Goal: Navigation & Orientation: Find specific page/section

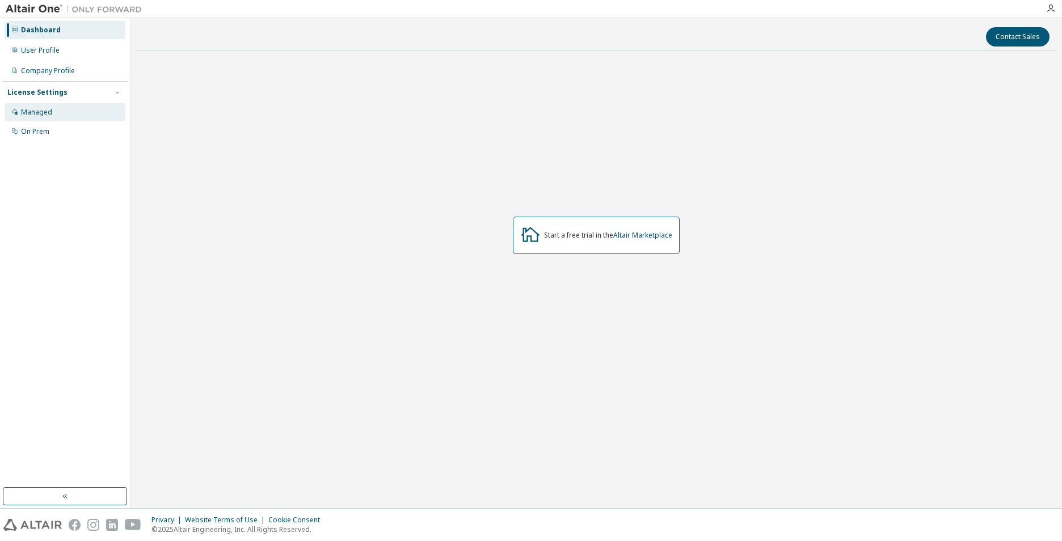
click at [35, 114] on div "Managed" at bounding box center [36, 112] width 31 height 9
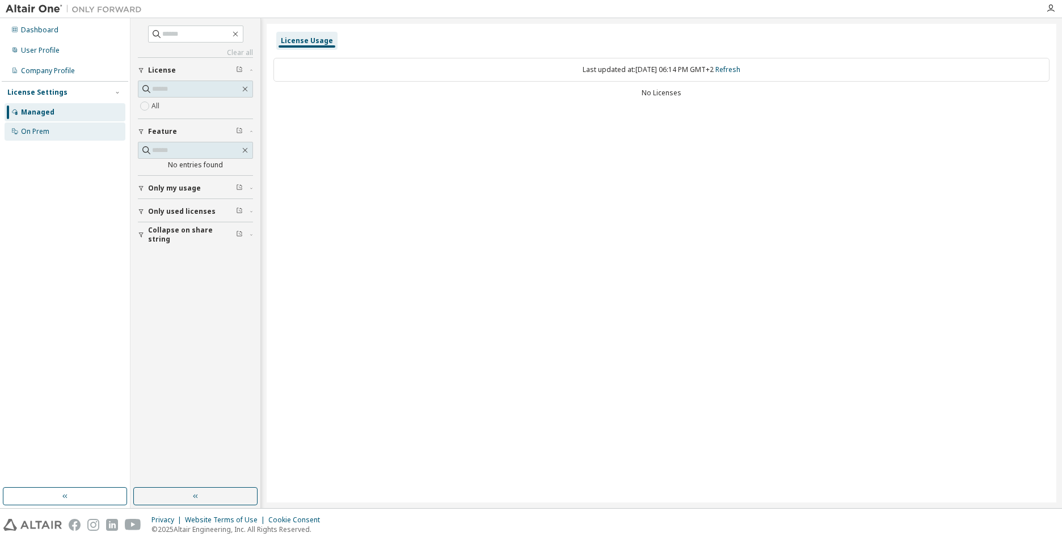
click at [34, 128] on div "On Prem" at bounding box center [35, 131] width 28 height 9
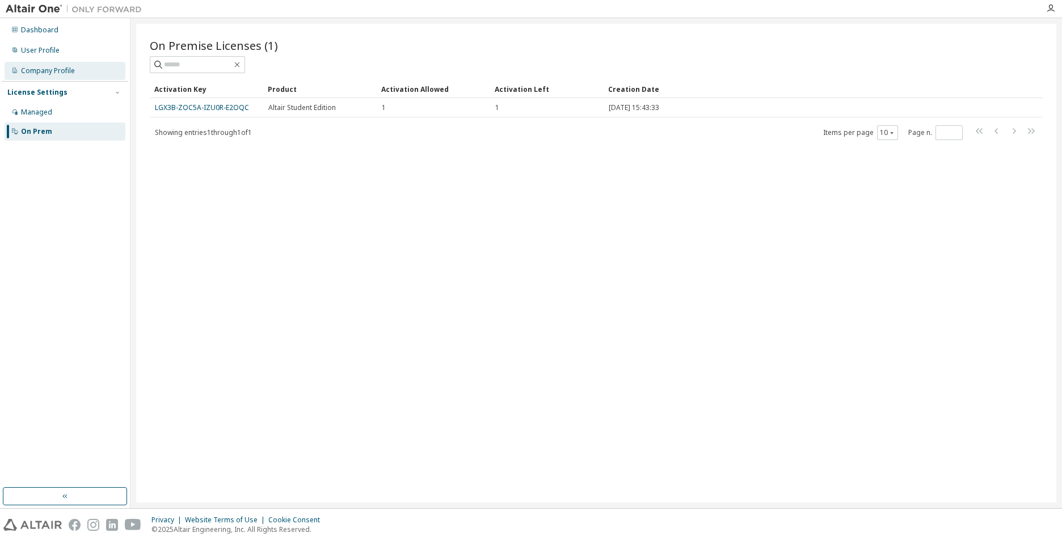
click at [41, 73] on div "Company Profile" at bounding box center [48, 70] width 54 height 9
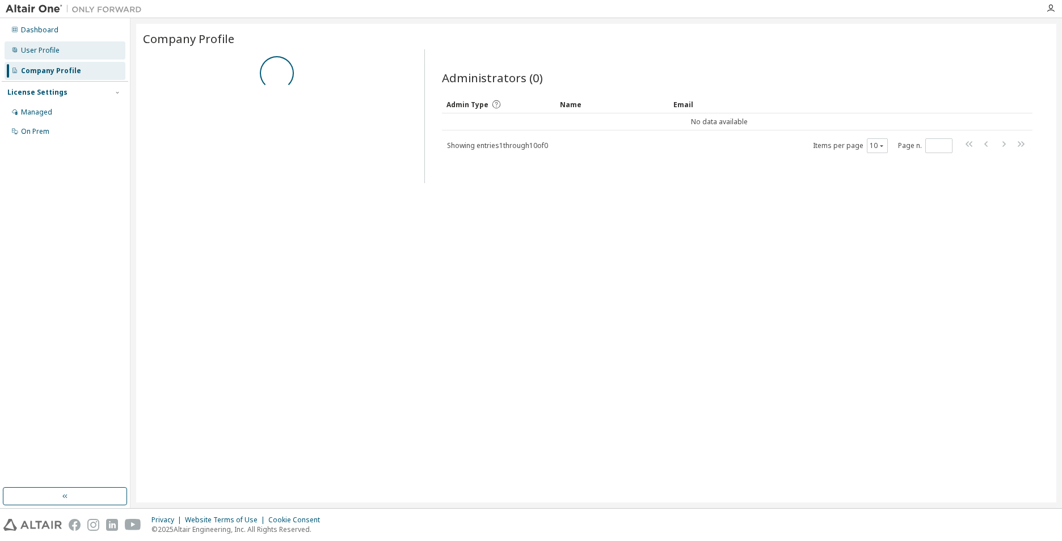
click at [43, 49] on div "User Profile" at bounding box center [40, 50] width 39 height 9
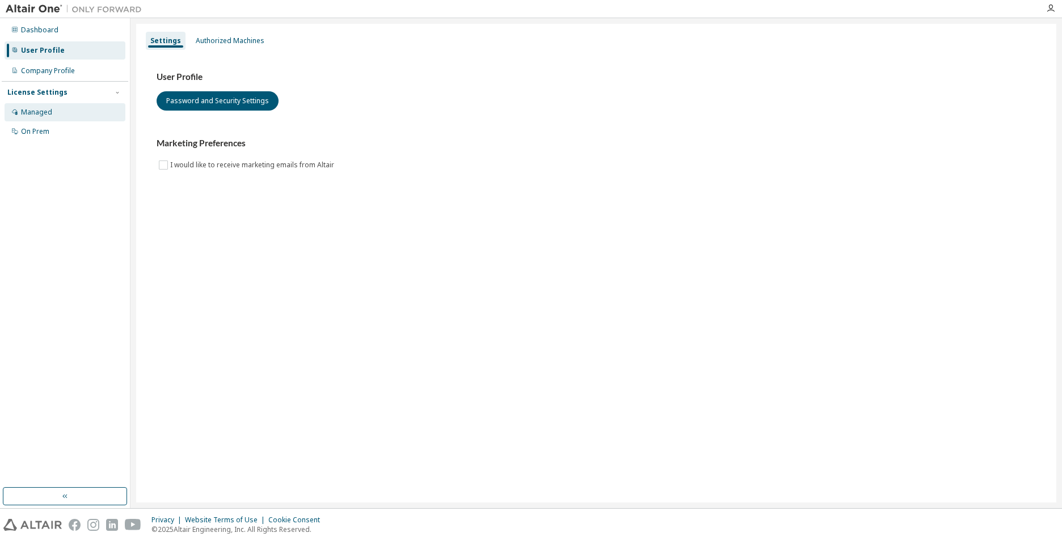
click at [43, 110] on div "Managed" at bounding box center [36, 112] width 31 height 9
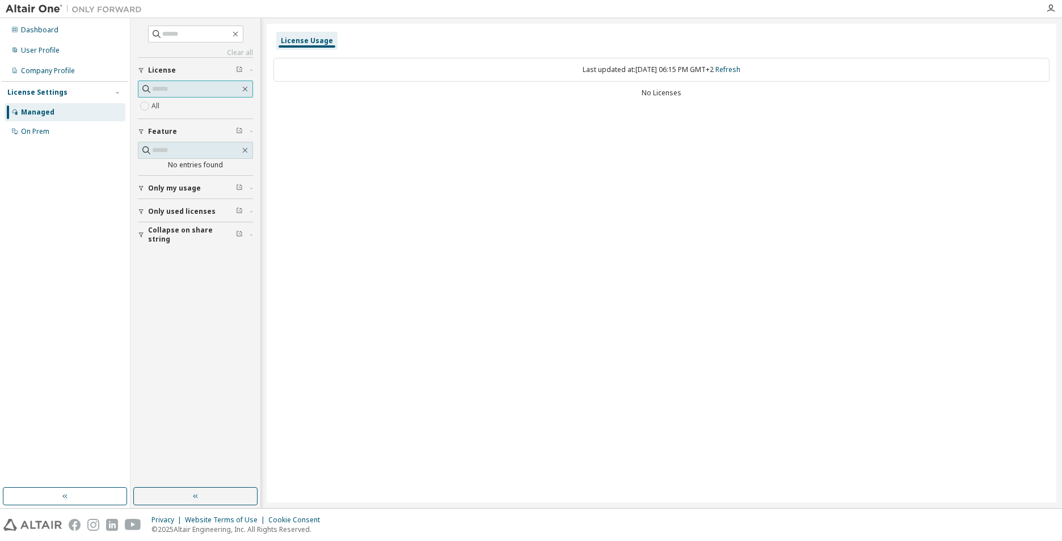
click at [184, 91] on input "text" at bounding box center [196, 88] width 88 height 11
type input "**********"
click at [33, 32] on div "Dashboard" at bounding box center [39, 30] width 37 height 9
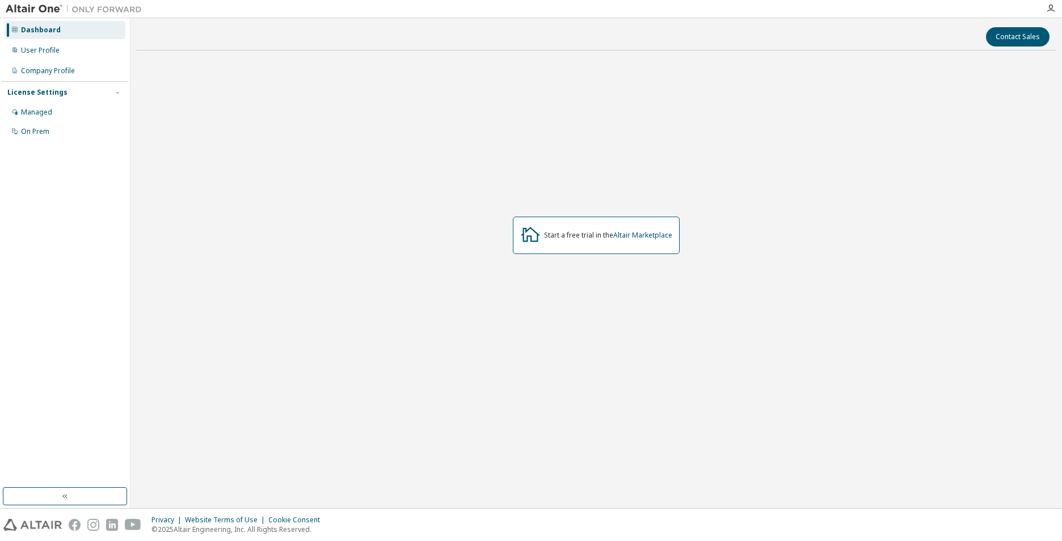
drag, startPoint x: 477, startPoint y: 174, endPoint x: 486, endPoint y: 172, distance: 9.4
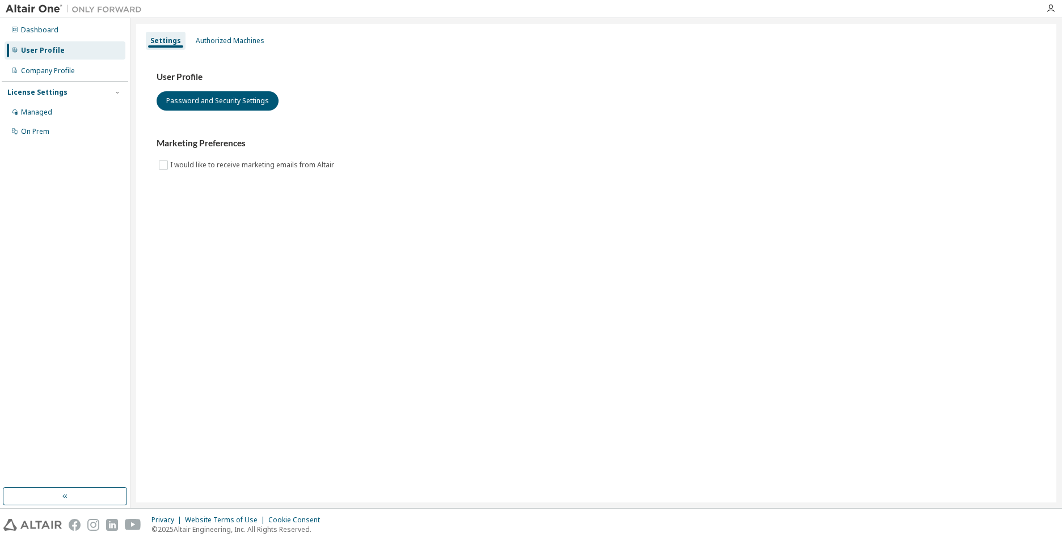
drag, startPoint x: 443, startPoint y: 166, endPoint x: 456, endPoint y: 173, distance: 14.2
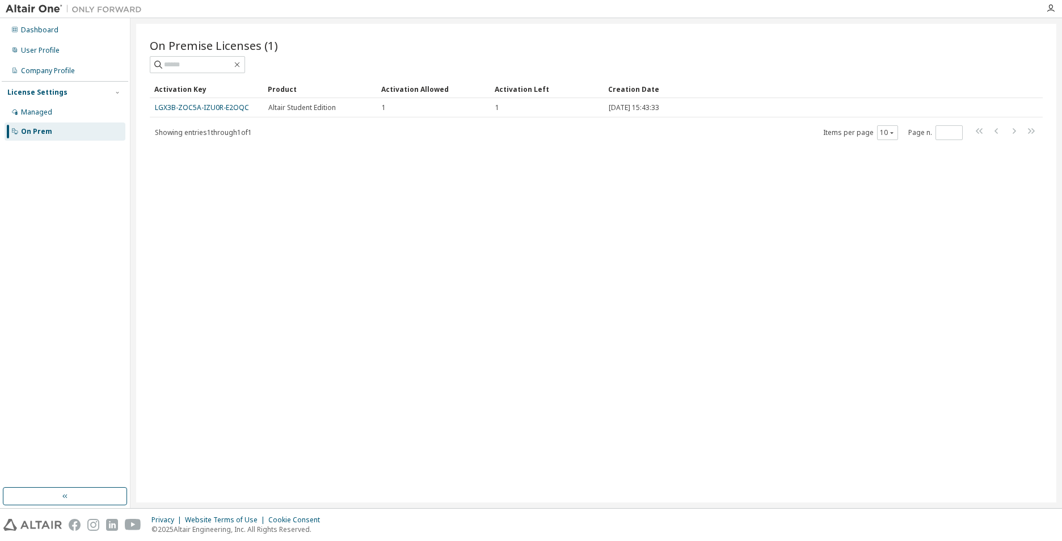
drag, startPoint x: 491, startPoint y: 171, endPoint x: 519, endPoint y: 176, distance: 27.7
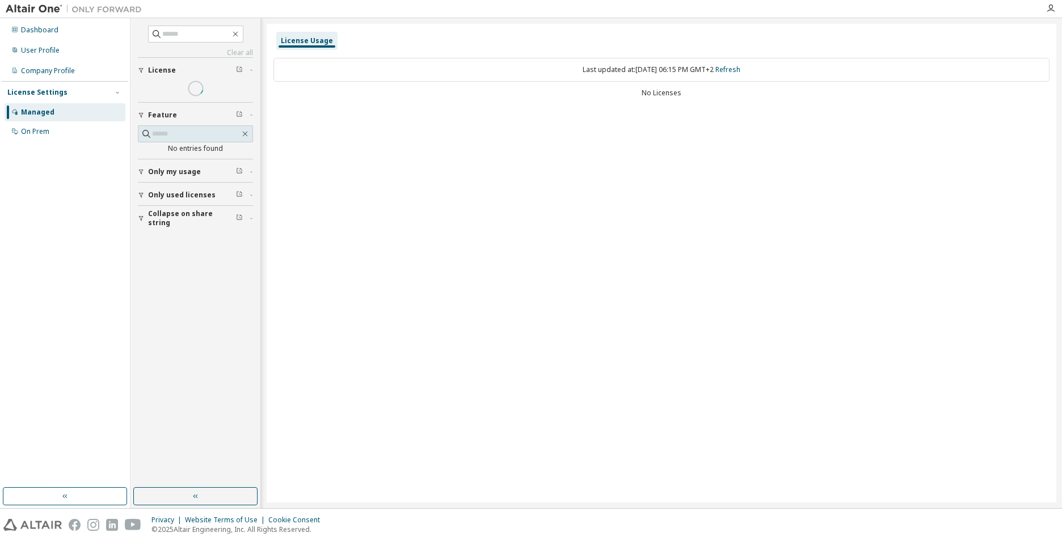
drag, startPoint x: 494, startPoint y: 195, endPoint x: 532, endPoint y: 195, distance: 38.0
